Goal: Find contact information: Obtain details needed to contact an individual or organization

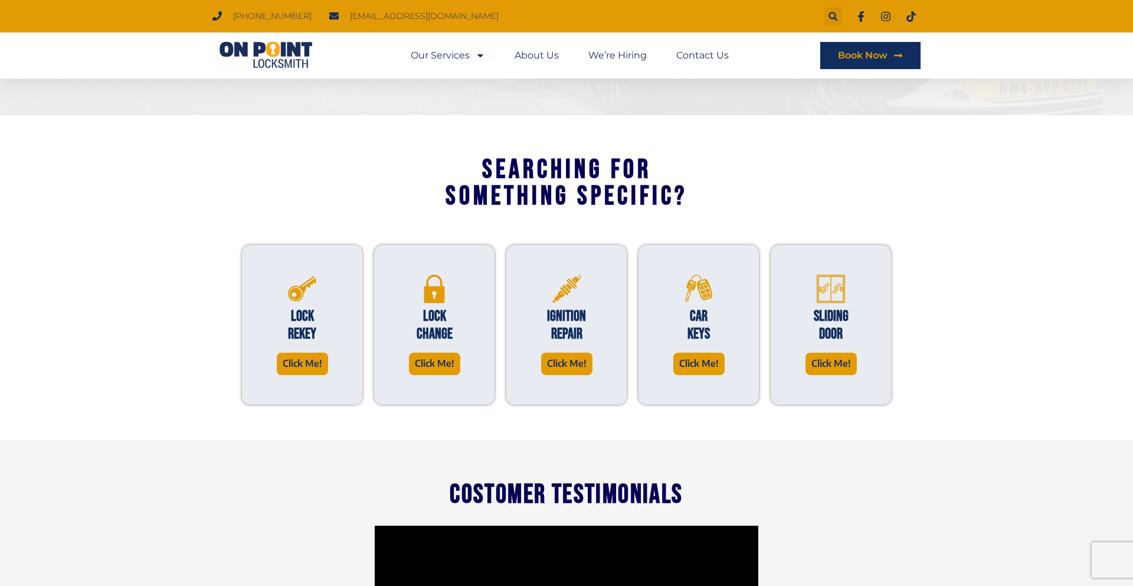
scroll to position [761, 0]
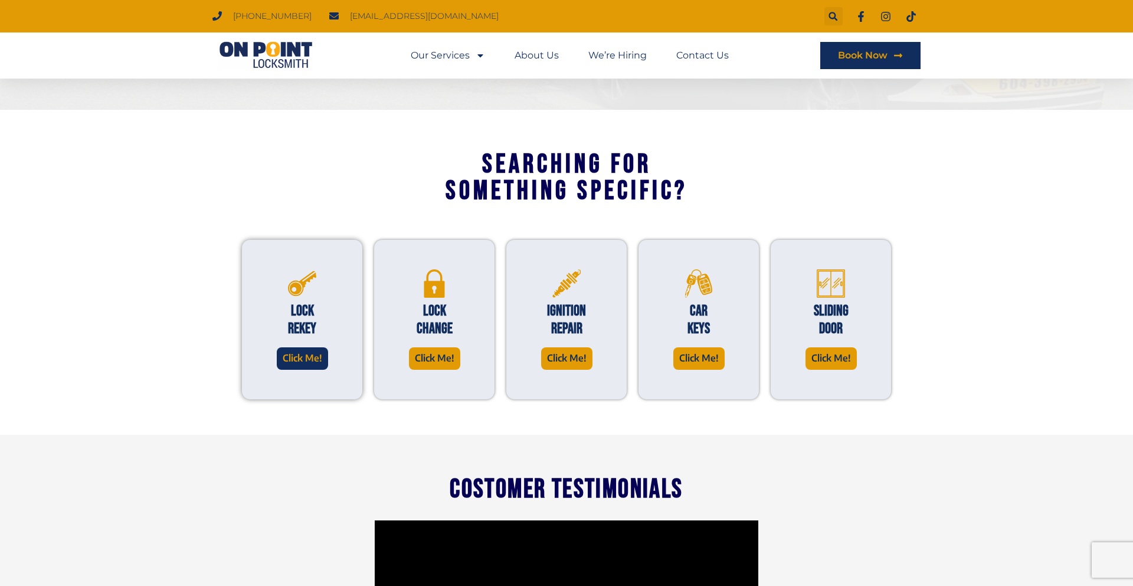
click at [306, 358] on span "Click Me!" at bounding box center [303, 358] width 40 height 16
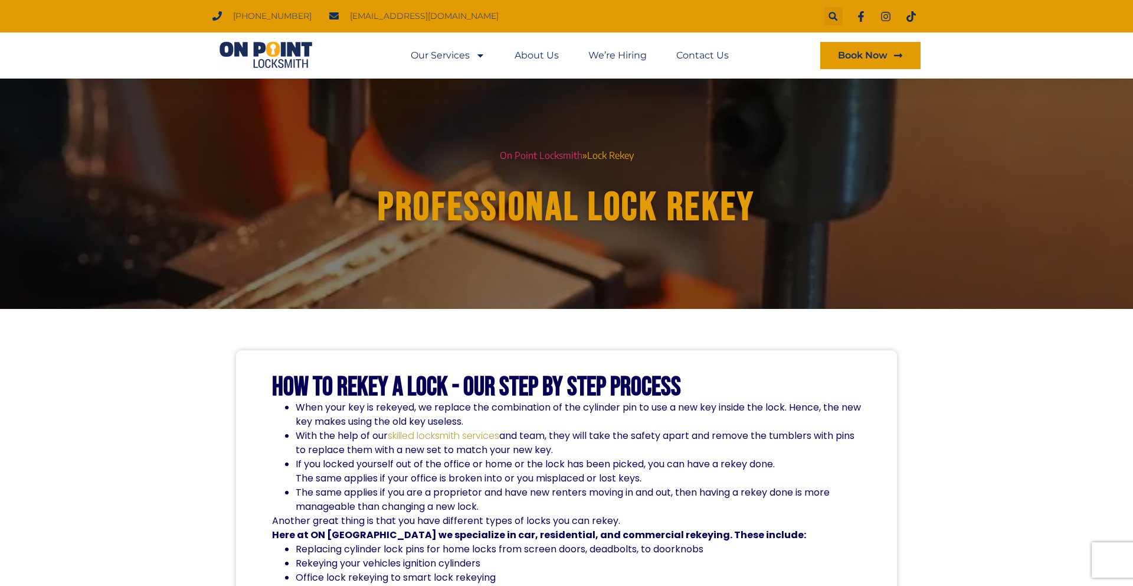
click at [875, 54] on span "Book Now" at bounding box center [863, 55] width 50 height 9
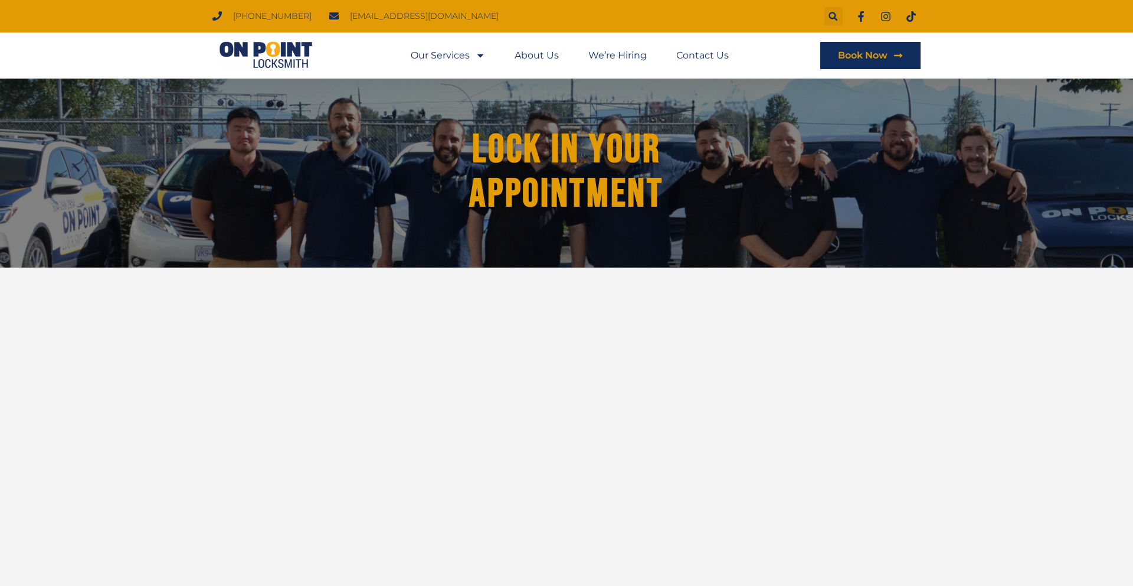
click at [250, 53] on img at bounding box center [266, 55] width 106 height 28
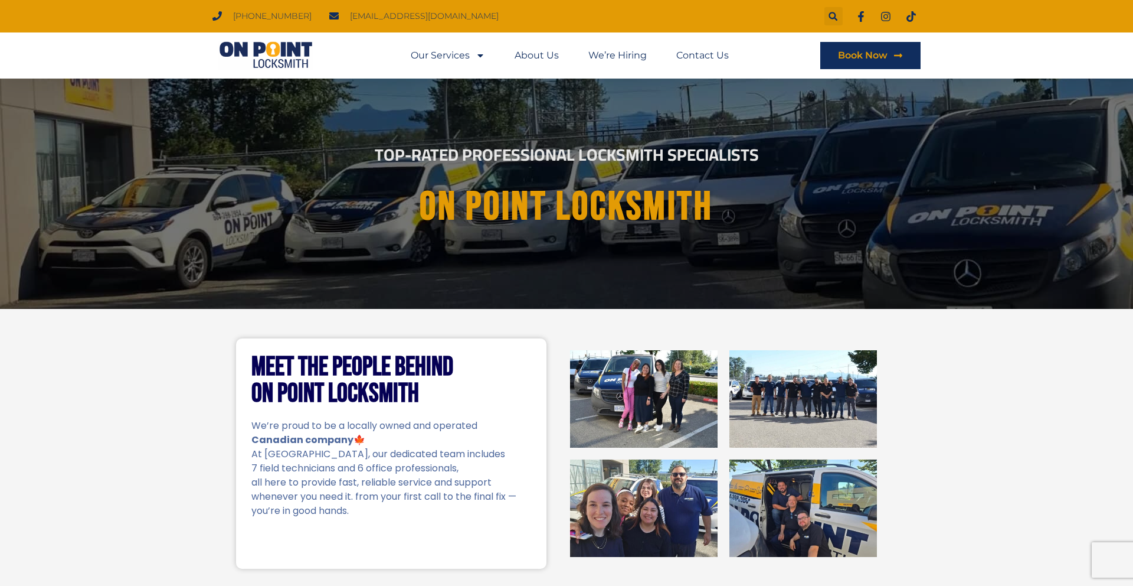
scroll to position [5, 0]
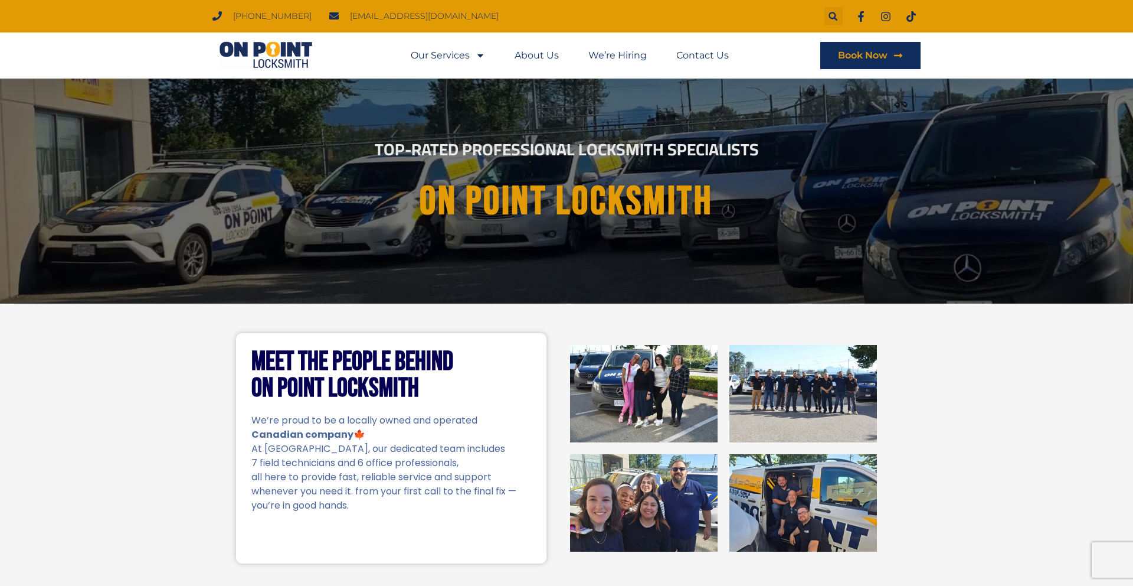
click at [267, 46] on img at bounding box center [266, 55] width 106 height 28
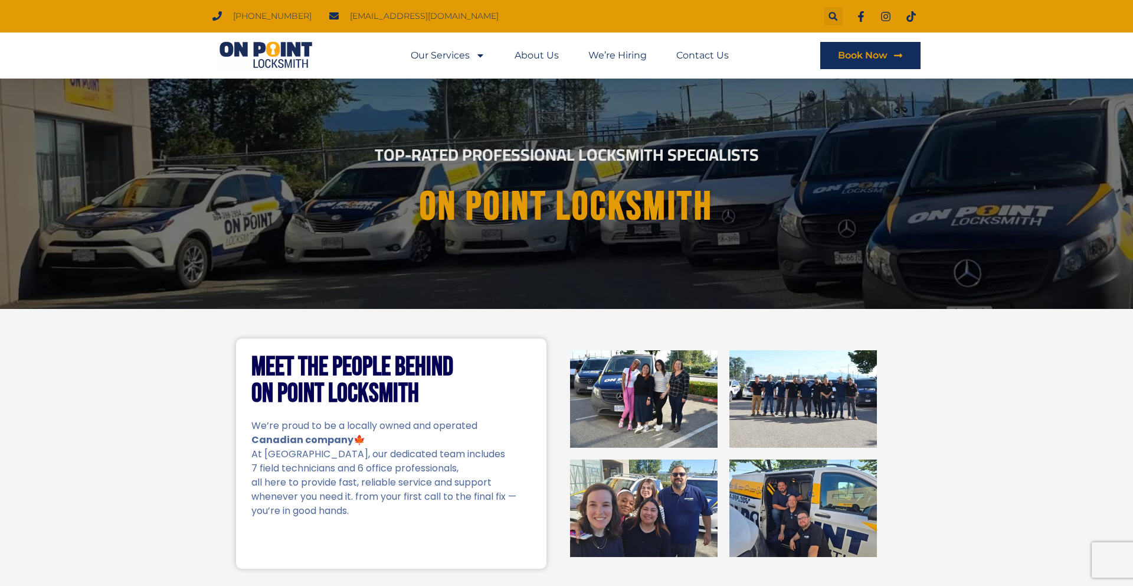
drag, startPoint x: 328, startPoint y: 19, endPoint x: 482, endPoint y: 21, distance: 153.5
click at [482, 21] on div "(778) 383-7246 onpointlocksmith@gmail.com" at bounding box center [381, 16] width 336 height 18
click at [184, 446] on div "Meet the People Behind On Point Locksmith We’re proud to be a locally owned and…" at bounding box center [566, 453] width 1133 height 289
click at [93, 371] on div "Meet the People Behind On Point Locksmith We’re proud to be a locally owned and…" at bounding box center [566, 453] width 1133 height 289
click at [142, 324] on div "Meet the People Behind On Point Locksmith We’re proud to be a locally owned and…" at bounding box center [566, 453] width 1133 height 289
